Goal: Information Seeking & Learning: Learn about a topic

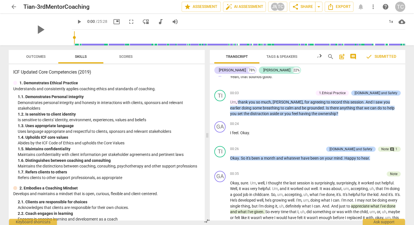
click at [125, 59] on span "Scores" at bounding box center [125, 57] width 27 height 8
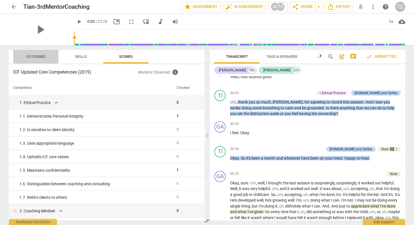
click at [43, 58] on span "Outcomes" at bounding box center [35, 56] width 19 height 4
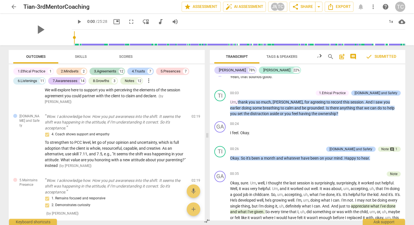
scroll to position [239, 0]
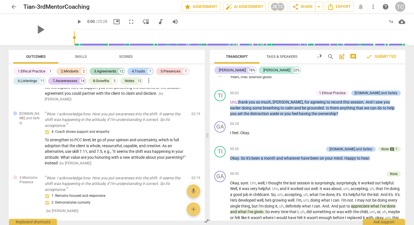
click at [69, 138] on span "To strengthen to PCC level, let go of your opinion and uncertainty, which is fu…" at bounding box center [115, 152] width 141 height 28
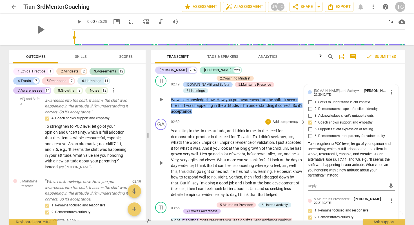
scroll to position [552, 0]
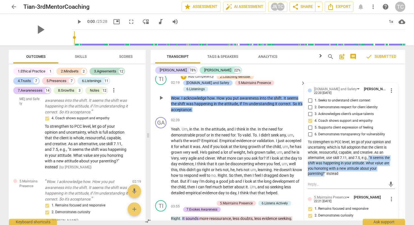
drag, startPoint x: 368, startPoint y: 151, endPoint x: 324, endPoint y: 166, distance: 46.8
click at [324, 166] on div "To strengthen to PCC level, let go of your opinion and uncertainty, which is fu…" at bounding box center [351, 158] width 87 height 37
click at [350, 157] on div "To strengthen to PCC level, let go of your opinion and uncertainty, which is fu…" at bounding box center [351, 158] width 87 height 37
